Goal: Complete Application Form: Complete application form

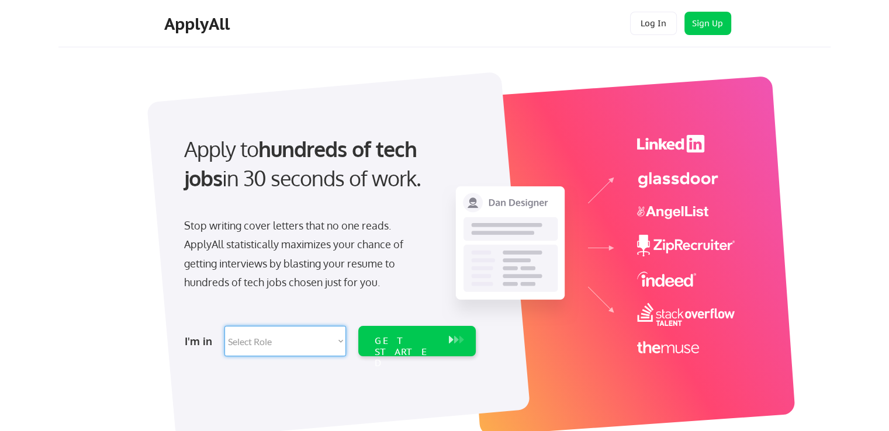
click at [338, 341] on select "Select Role Software Engineering Product Management Customer Success Sales UI/U…" at bounding box center [285, 341] width 122 height 30
select select ""hr_recruiting""
click at [224, 326] on select "Select Role Software Engineering Product Management Customer Success Sales UI/U…" at bounding box center [285, 341] width 122 height 30
select select ""hr_recruiting""
click at [425, 341] on div "GET STARTED" at bounding box center [405, 352] width 63 height 34
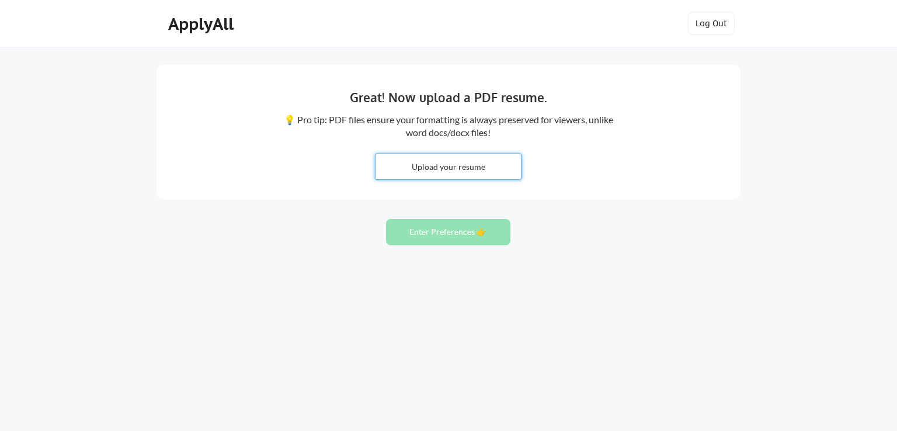
click at [447, 165] on input "file" at bounding box center [448, 166] width 145 height 25
type input "C:\fakepath\[PERSON_NAME] (2).pdf"
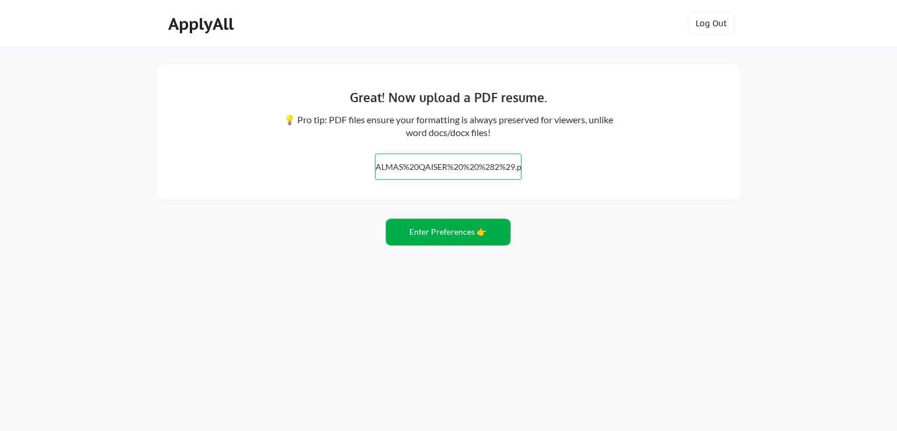
click at [473, 238] on button "Enter Preferences 👉" at bounding box center [448, 232] width 124 height 26
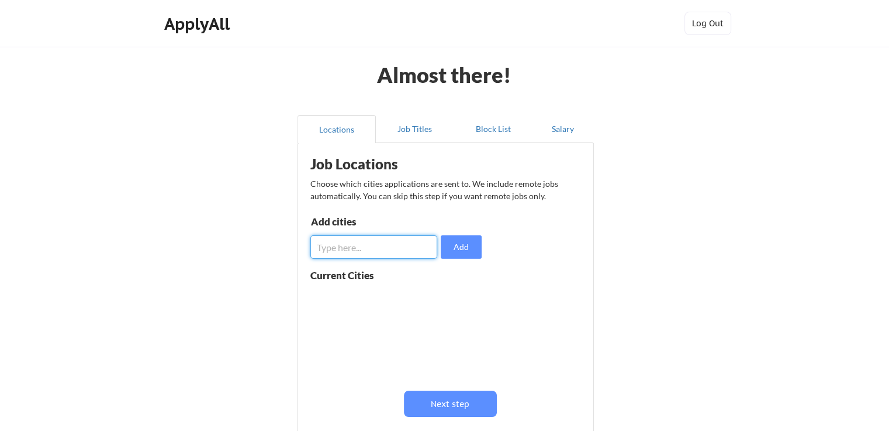
click at [390, 244] on input "input" at bounding box center [373, 246] width 127 height 23
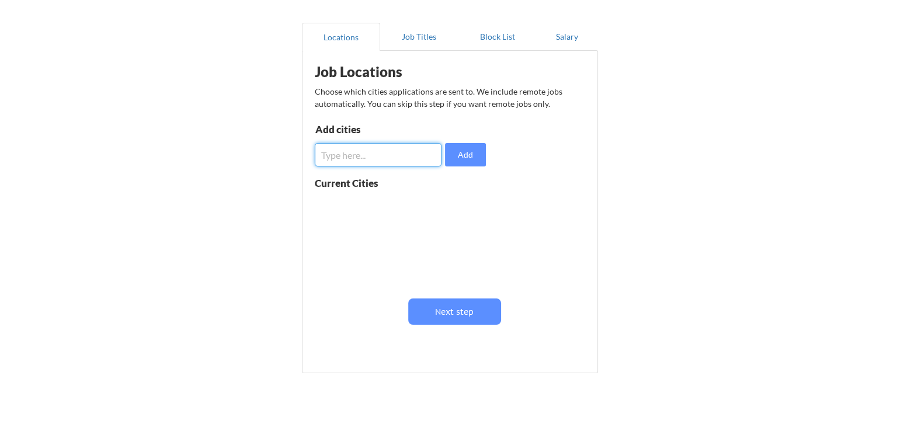
scroll to position [93, 0]
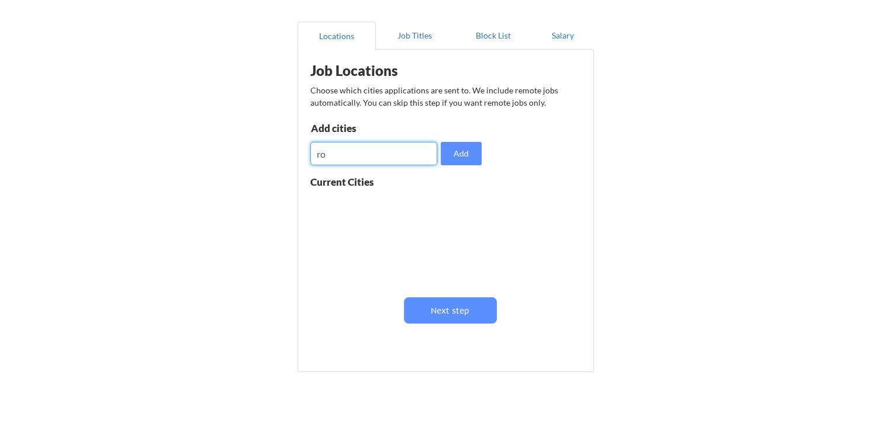
type input "r"
type input "greater [GEOGRAPHIC_DATA] area"
click at [471, 162] on button "Add" at bounding box center [461, 153] width 41 height 23
click at [362, 156] on input "input" at bounding box center [373, 153] width 127 height 23
type input "austin"
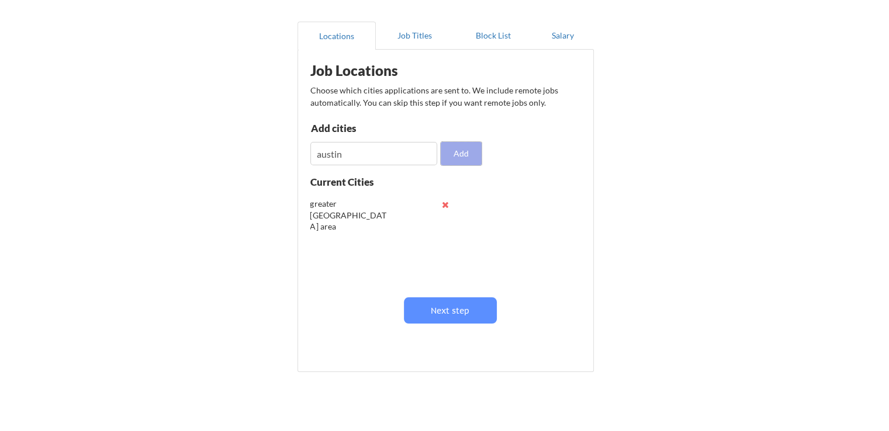
click at [465, 148] on button "Add" at bounding box center [461, 153] width 41 height 23
click at [387, 159] on input "input" at bounding box center [373, 153] width 127 height 23
type input "dallas"
click at [465, 150] on button "Add" at bounding box center [461, 153] width 41 height 23
click at [417, 36] on button "Job Titles" at bounding box center [415, 36] width 78 height 28
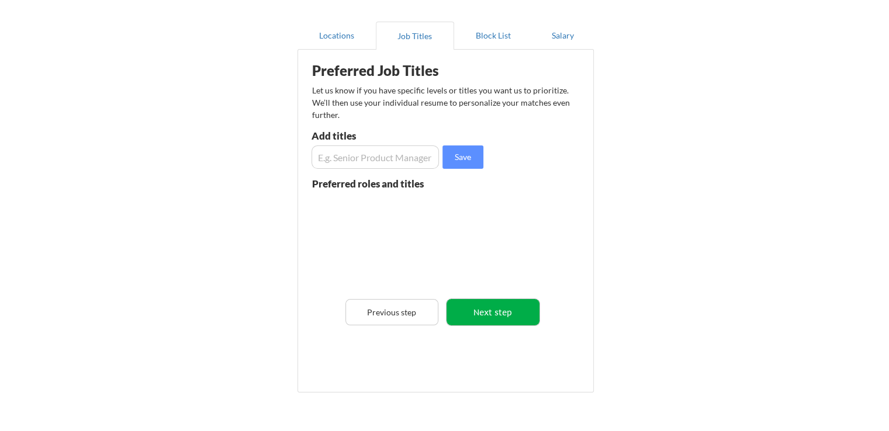
click at [480, 307] on button "Next step" at bounding box center [492, 312] width 93 height 26
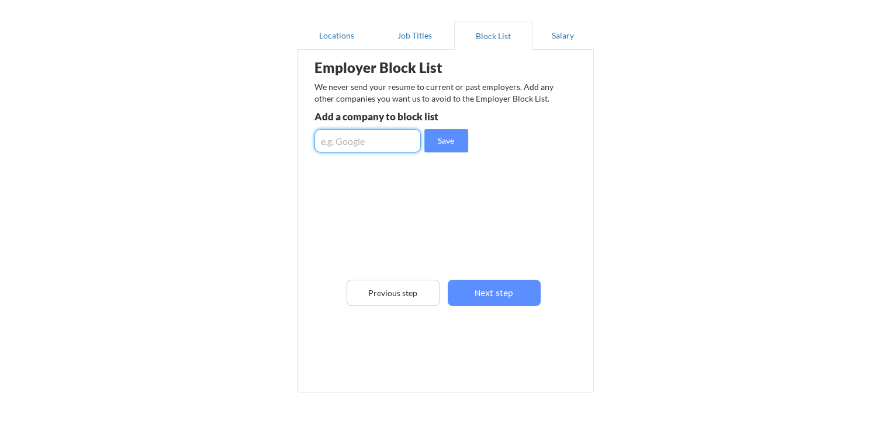
click at [408, 139] on input "input" at bounding box center [367, 140] width 106 height 23
type input "google"
click at [442, 134] on button "Save" at bounding box center [446, 140] width 44 height 23
click at [396, 141] on input "input" at bounding box center [367, 140] width 106 height 23
type input "microsoft"
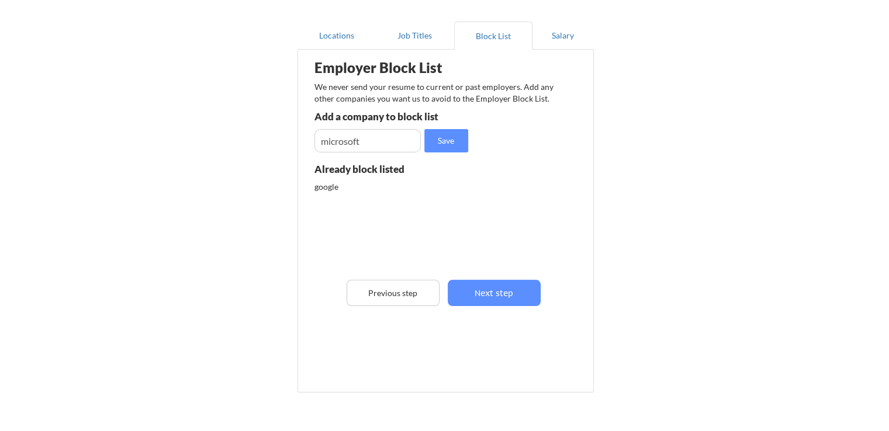
click at [439, 155] on div "Employer Block List We never send your resume to current or past employers. Add…" at bounding box center [445, 204] width 283 height 302
click at [442, 139] on button "Save" at bounding box center [446, 140] width 44 height 23
click at [379, 143] on input "input" at bounding box center [367, 140] width 106 height 23
type input "emirates"
click at [456, 147] on button "Save" at bounding box center [446, 140] width 44 height 23
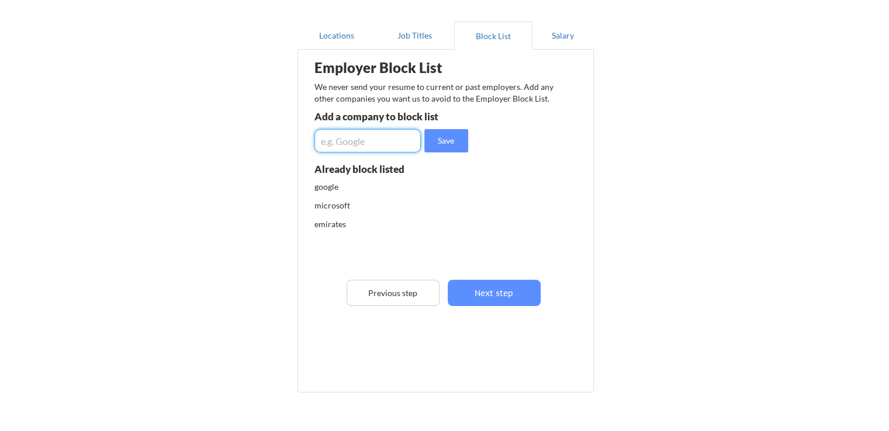
click at [381, 144] on input "input" at bounding box center [367, 140] width 106 height 23
type input "eithad"
click at [460, 148] on button "Save" at bounding box center [446, 140] width 44 height 23
click at [368, 141] on input "input" at bounding box center [367, 140] width 106 height 23
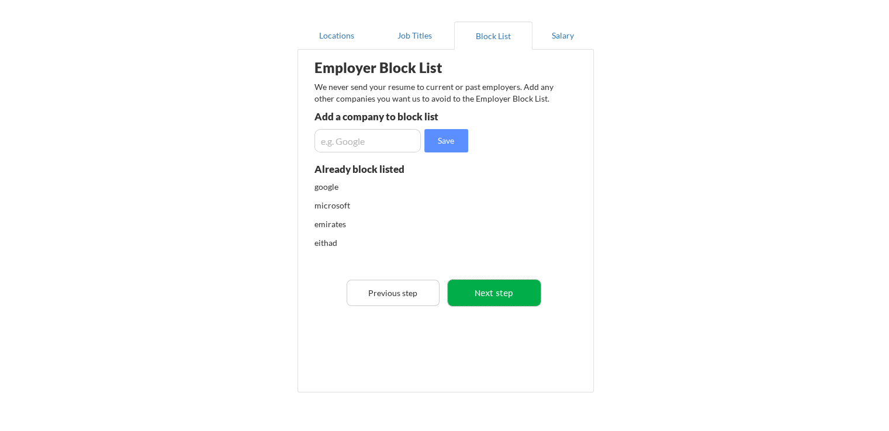
click at [502, 303] on button "Next step" at bounding box center [494, 293] width 93 height 26
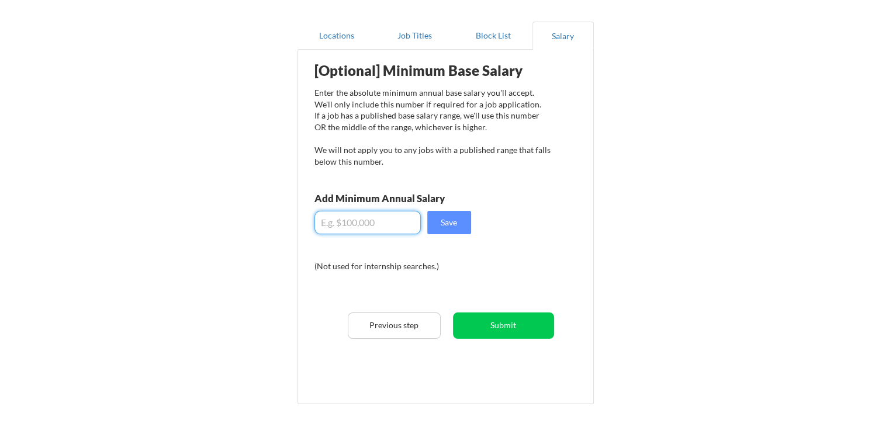
click at [401, 222] on input "input" at bounding box center [367, 222] width 106 height 23
type input "$130,000"
click at [468, 215] on button "Save" at bounding box center [449, 222] width 44 height 23
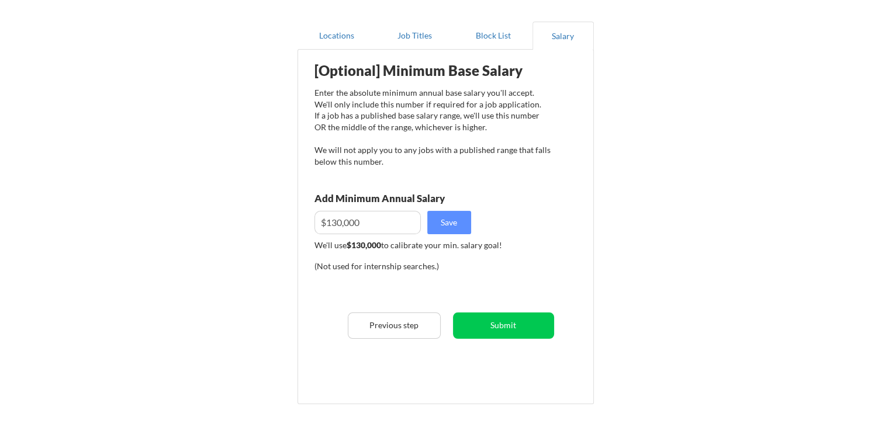
click at [533, 311] on div "[Optional] Minimum Base Salary Enter the absolute minimum annual base salary yo…" at bounding box center [448, 223] width 288 height 334
click at [528, 325] on button "Submit" at bounding box center [503, 326] width 101 height 26
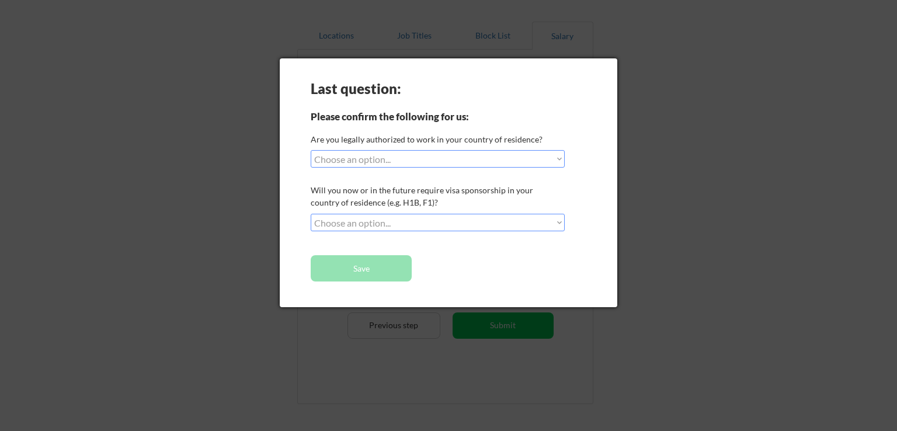
click at [489, 148] on div "Last question: Please confirm the following for us: Are you legally authorized …" at bounding box center [449, 182] width 338 height 249
click at [552, 159] on select "Choose an option... Yes, I am a US Citizen Yes, I am a Canadian Citizen Yes, I …" at bounding box center [438, 159] width 254 height 18
select select ""yes__i_am_a_canadian_citizen""
click at [311, 150] on select "Choose an option... Yes, I am a US Citizen Yes, I am a Canadian Citizen Yes, I …" at bounding box center [438, 159] width 254 height 18
click at [483, 223] on select "Choose an option... No, I will not need sponsorship Yes, I will need sponsorship" at bounding box center [438, 223] width 254 height 18
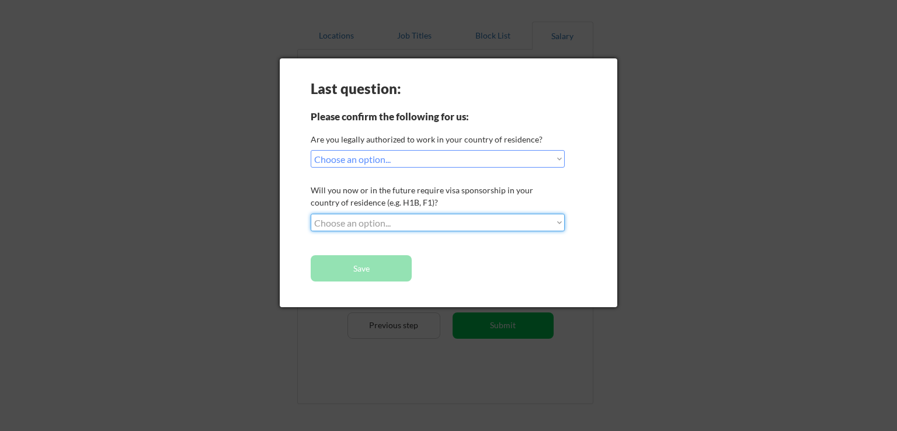
select select ""no__i_will_not_need_sponsorship""
click at [311, 214] on select "Choose an option... No, I will not need sponsorship Yes, I will need sponsorship" at bounding box center [438, 223] width 254 height 18
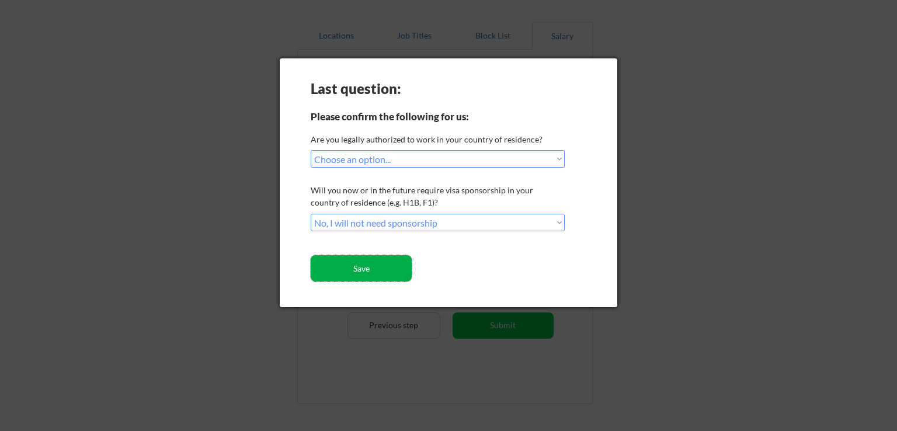
click at [358, 274] on button "Save" at bounding box center [361, 268] width 101 height 26
